Goal: Task Accomplishment & Management: Complete application form

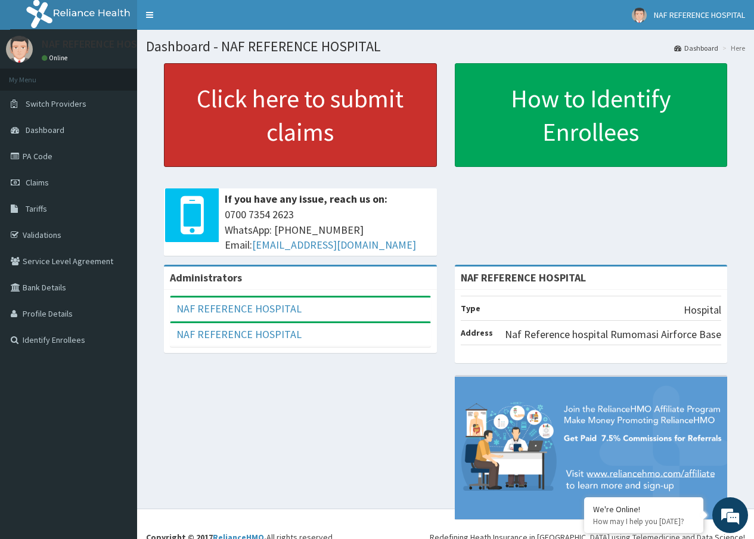
click at [369, 132] on link "Click here to submit claims" at bounding box center [300, 115] width 273 height 104
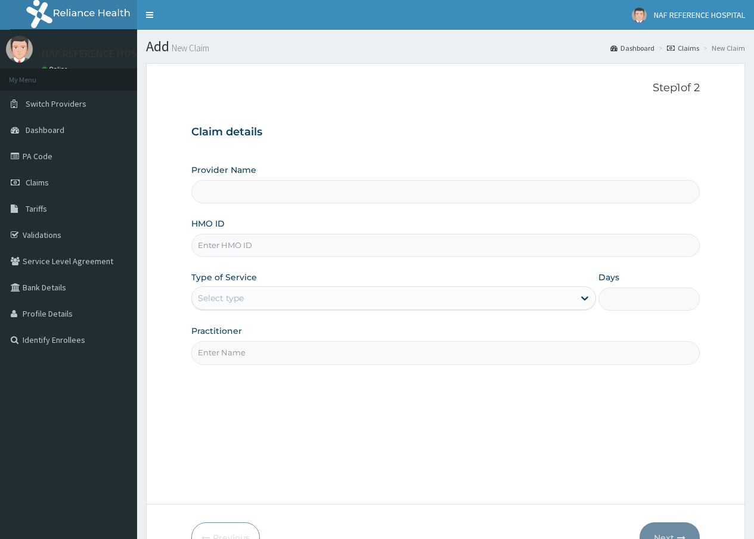
type input "NAF REFERENCE HOSPITAL"
click at [252, 247] on input "HMO ID" at bounding box center [445, 245] width 508 height 23
click at [224, 243] on input "TOO/100169/B" at bounding box center [445, 245] width 508 height 23
type input "TOO/10169/B"
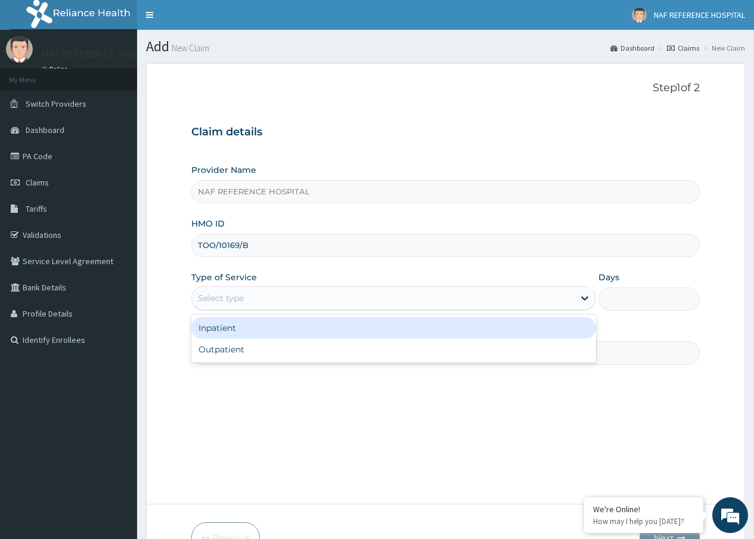
click at [301, 295] on div "Select type" at bounding box center [383, 297] width 382 height 19
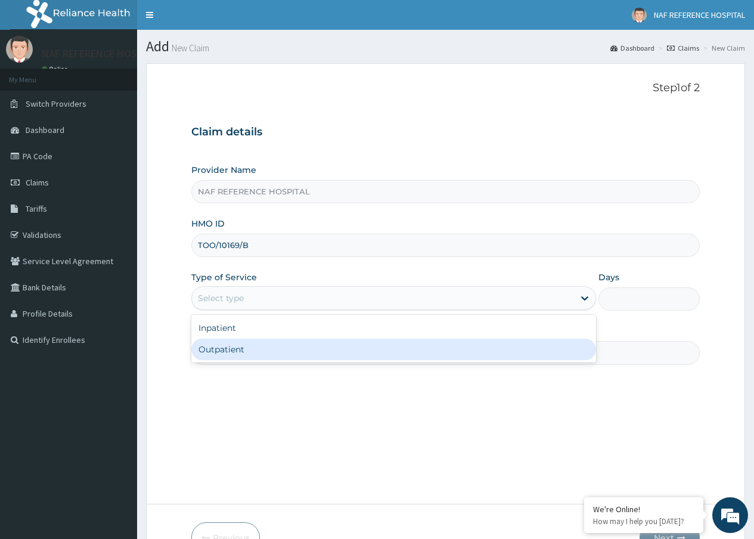
click at [232, 352] on div "Outpatient" at bounding box center [393, 349] width 405 height 21
type input "1"
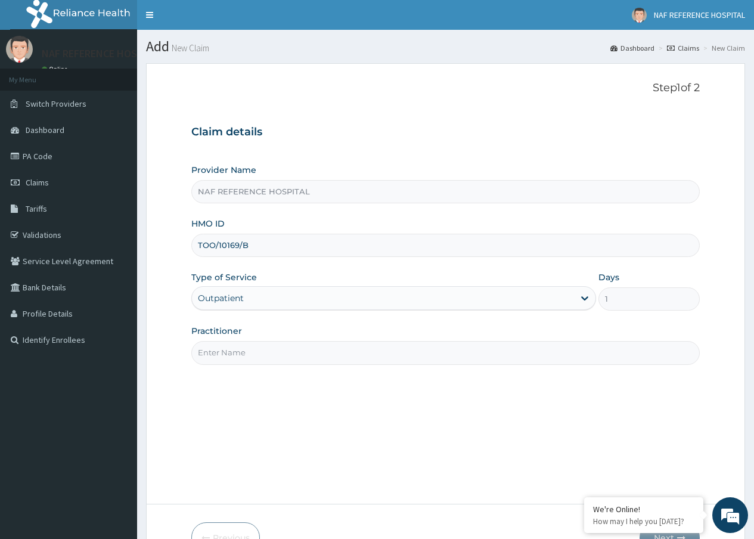
click at [275, 356] on input "Practitioner" at bounding box center [445, 352] width 508 height 23
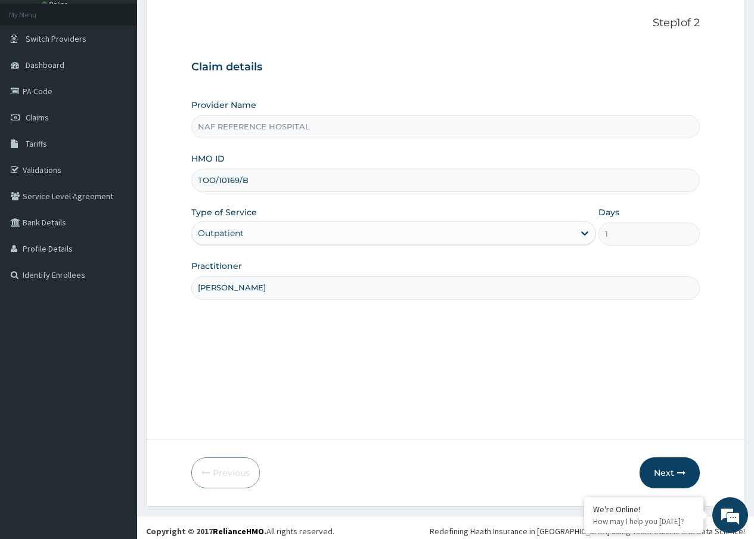
scroll to position [72, 0]
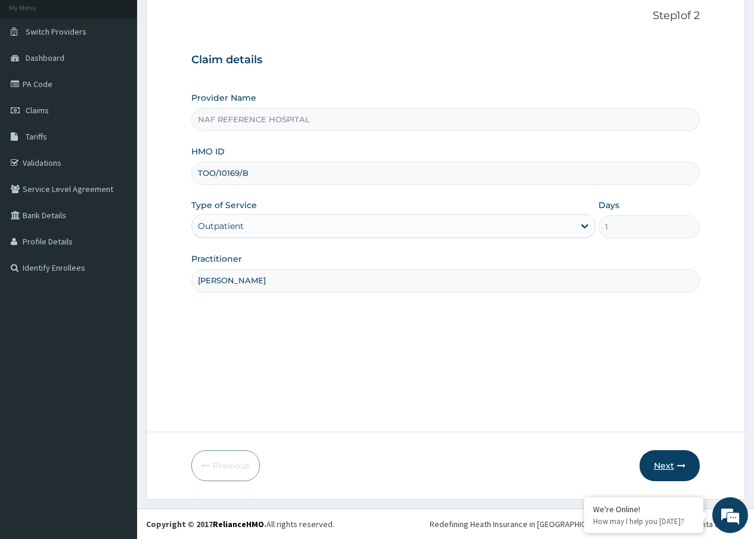
type input "[PERSON_NAME]"
click at [672, 461] on button "Next" at bounding box center [670, 465] width 60 height 31
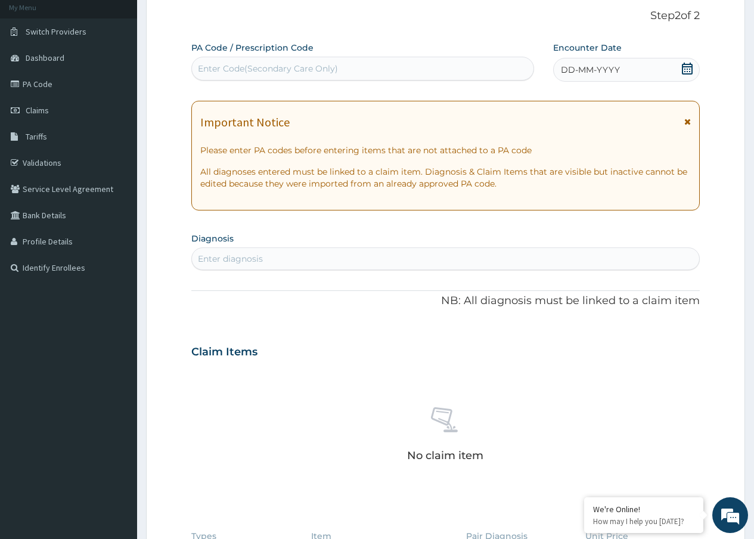
click at [684, 67] on icon at bounding box center [687, 69] width 12 height 12
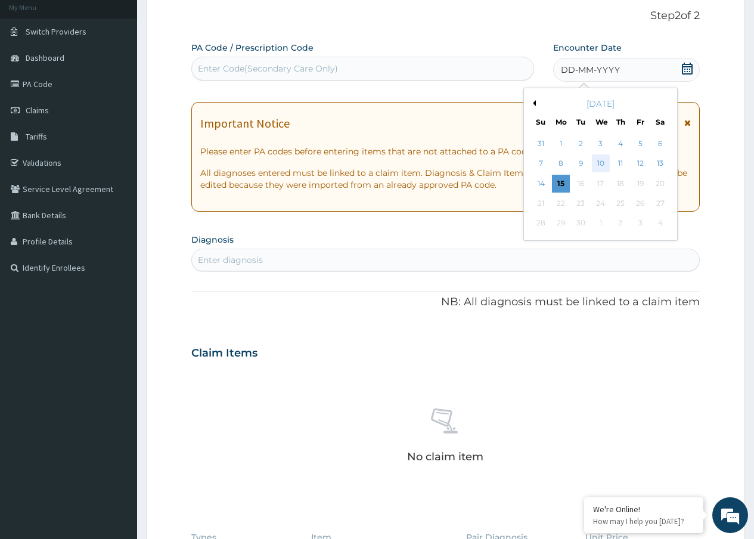
click at [598, 157] on div "10" at bounding box center [600, 164] width 18 height 18
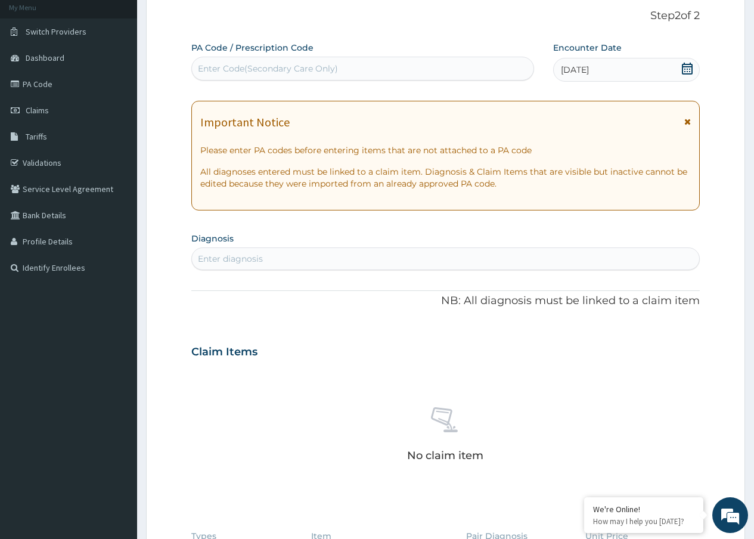
drag, startPoint x: 250, startPoint y: 253, endPoint x: 247, endPoint y: 259, distance: 7.0
click at [247, 256] on div "Enter diagnosis" at bounding box center [230, 259] width 65 height 12
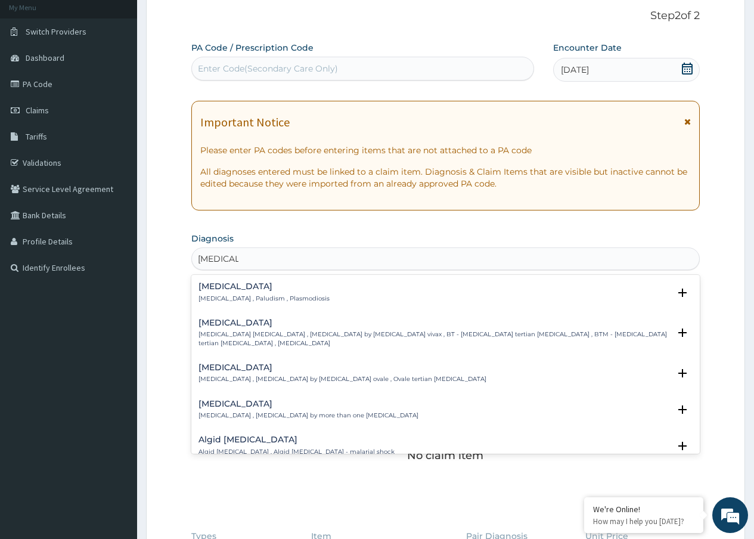
type input "MALARI"
click at [303, 293] on div "[MEDICAL_DATA] [MEDICAL_DATA] , Paludism , Plasmodiosis" at bounding box center [445, 292] width 494 height 21
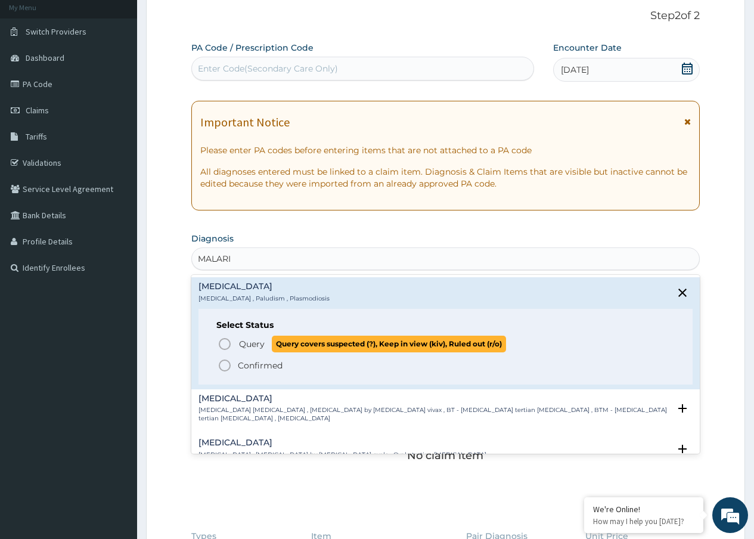
click at [259, 346] on span "Query" at bounding box center [252, 344] width 26 height 12
